Goal: Information Seeking & Learning: Understand process/instructions

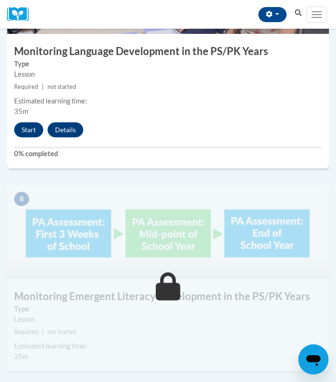
scroll to position [1811, 0]
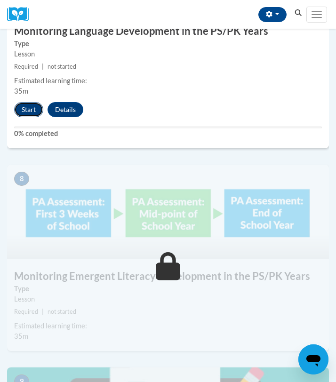
click at [29, 105] on button "Start" at bounding box center [28, 109] width 29 height 15
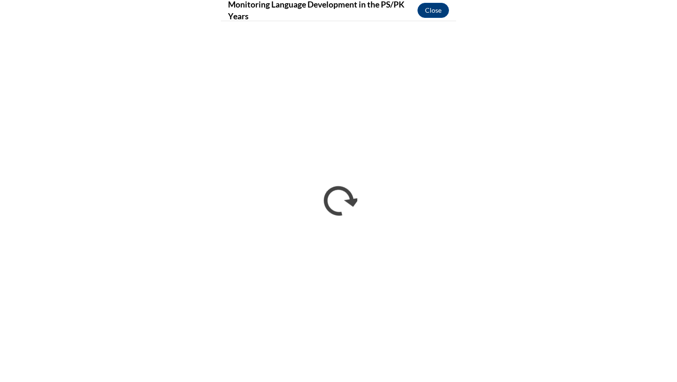
scroll to position [903, 0]
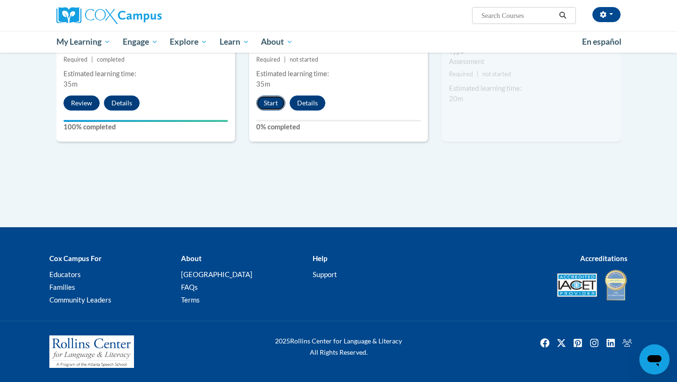
click at [277, 104] on button "Start" at bounding box center [270, 102] width 29 height 15
